Goal: Information Seeking & Learning: Find specific page/section

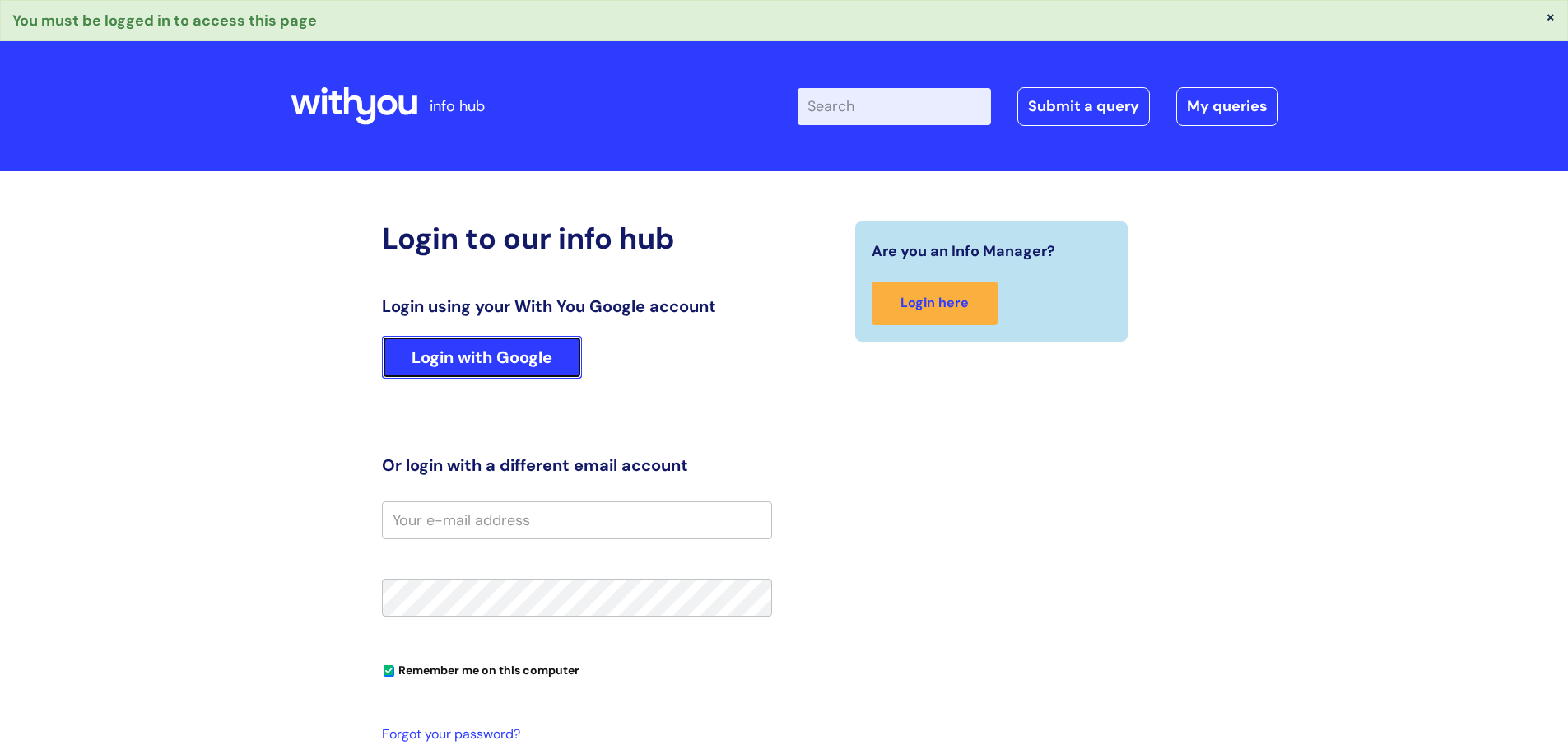
click at [503, 348] on link "Login with Google" at bounding box center [482, 357] width 200 height 43
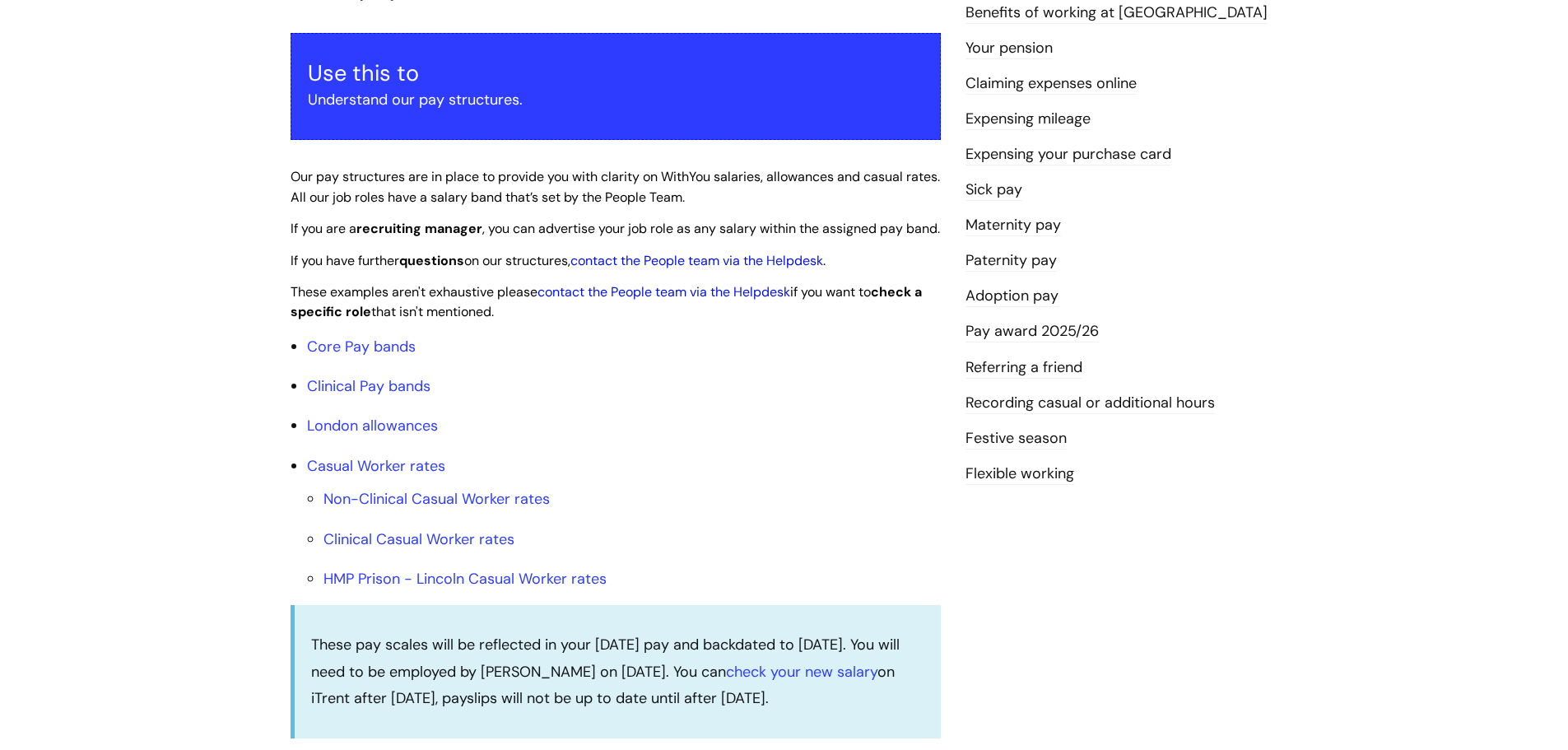
scroll to position [329, 0]
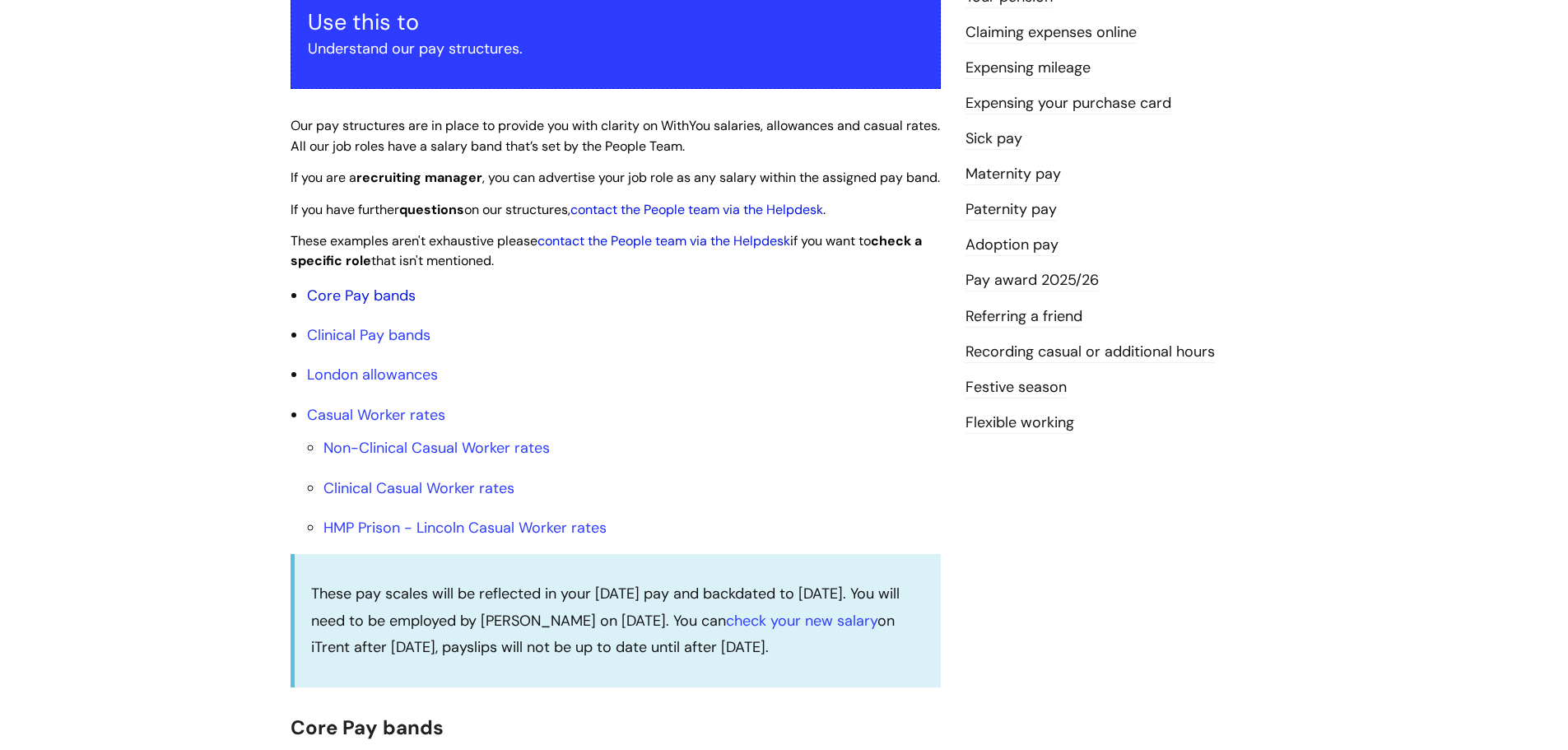
click at [393, 305] on link "Core Pay bands" at bounding box center [361, 295] width 108 height 19
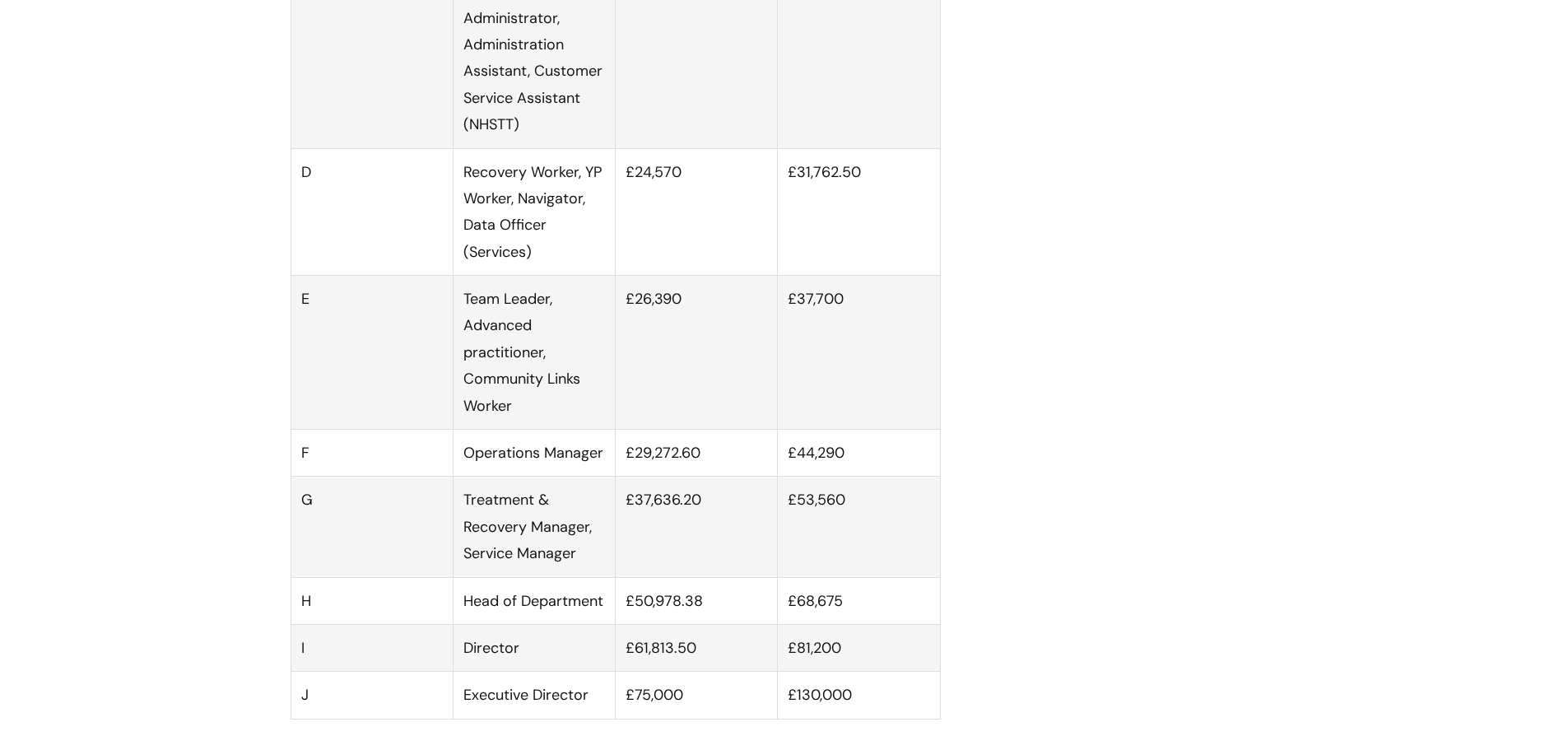
scroll to position [1317, 0]
